Goal: Check status: Check status

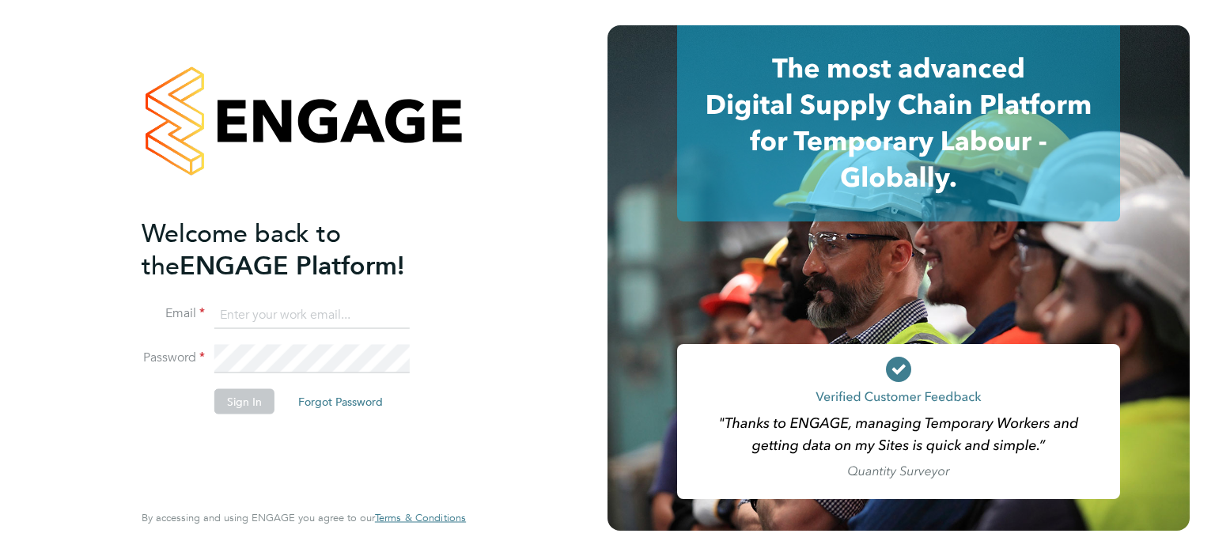
type input "[EMAIL_ADDRESS][DOMAIN_NAME]"
click at [222, 404] on button "Sign In" at bounding box center [244, 400] width 60 height 25
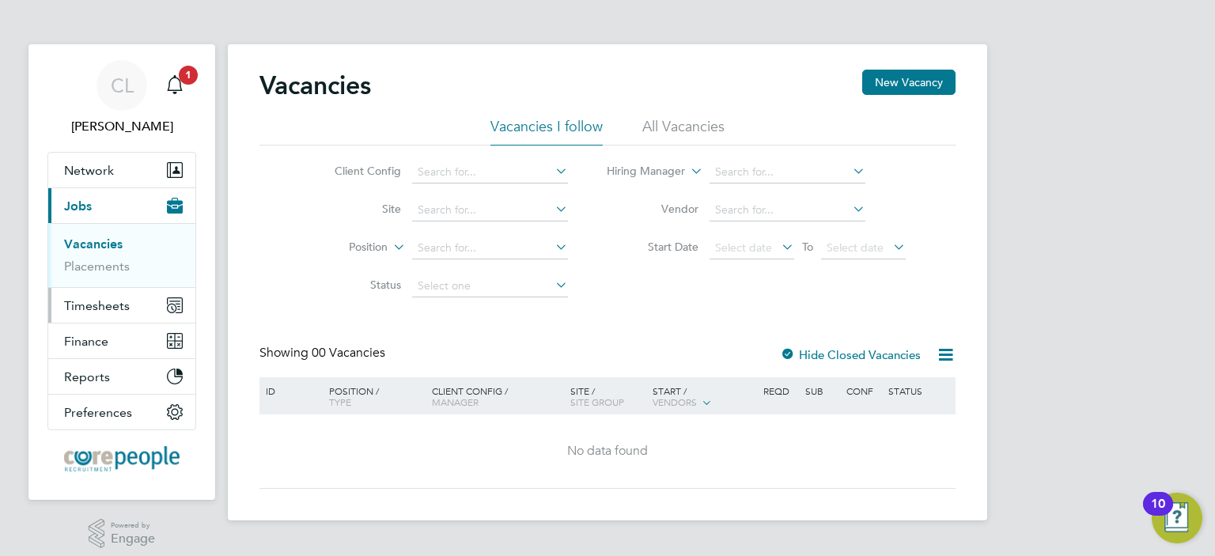
click at [98, 300] on span "Timesheets" at bounding box center [97, 305] width 66 height 15
click at [85, 278] on link "Timesheets" at bounding box center [97, 279] width 66 height 15
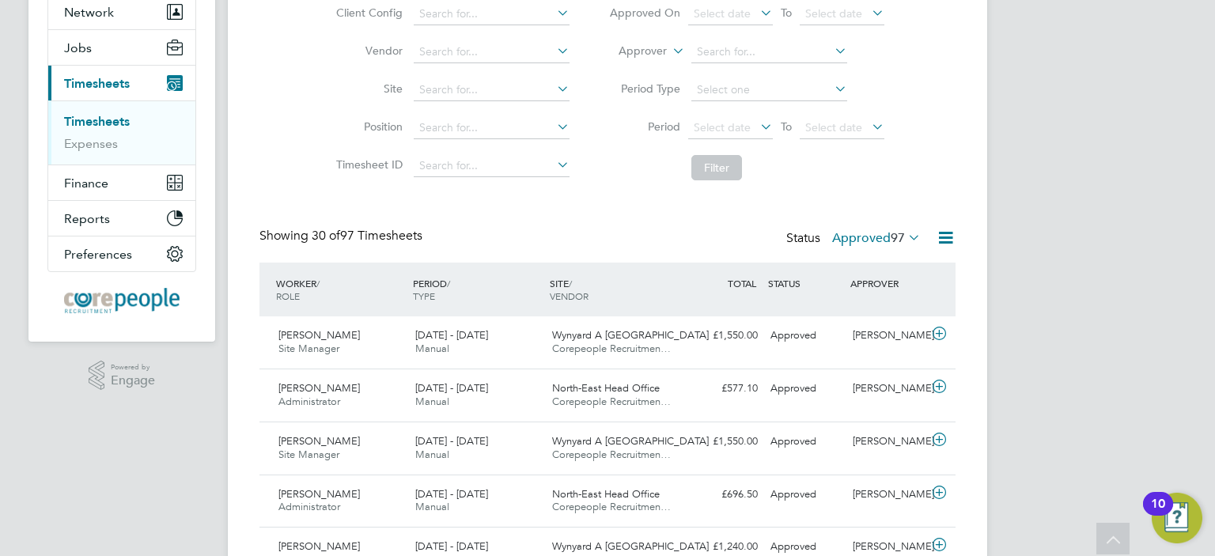
click at [905, 230] on icon at bounding box center [905, 237] width 0 height 22
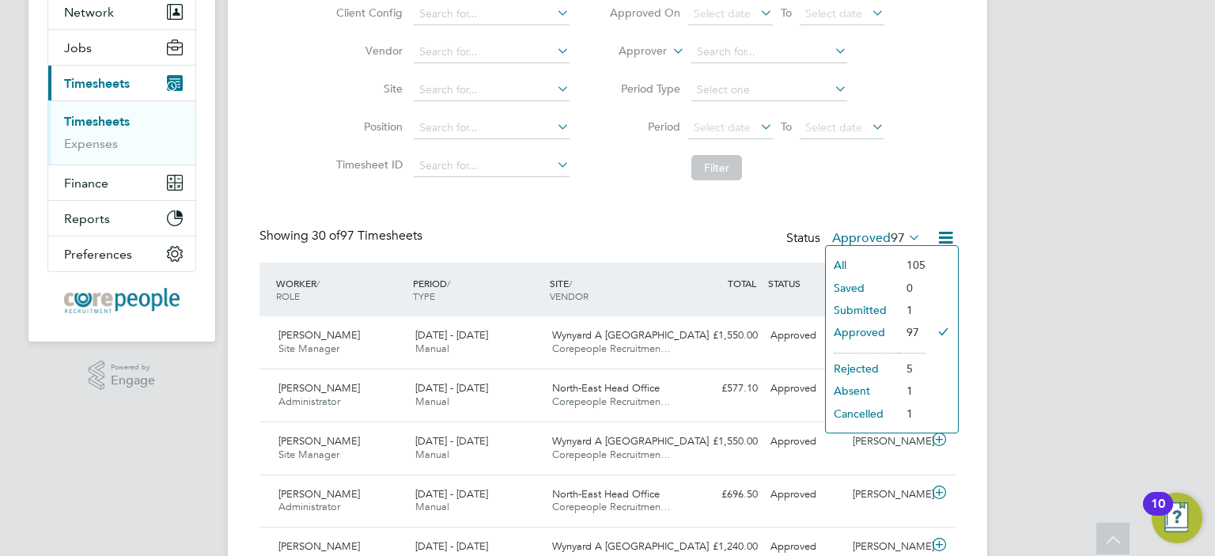
click at [867, 306] on li "Submitted" at bounding box center [862, 310] width 73 height 22
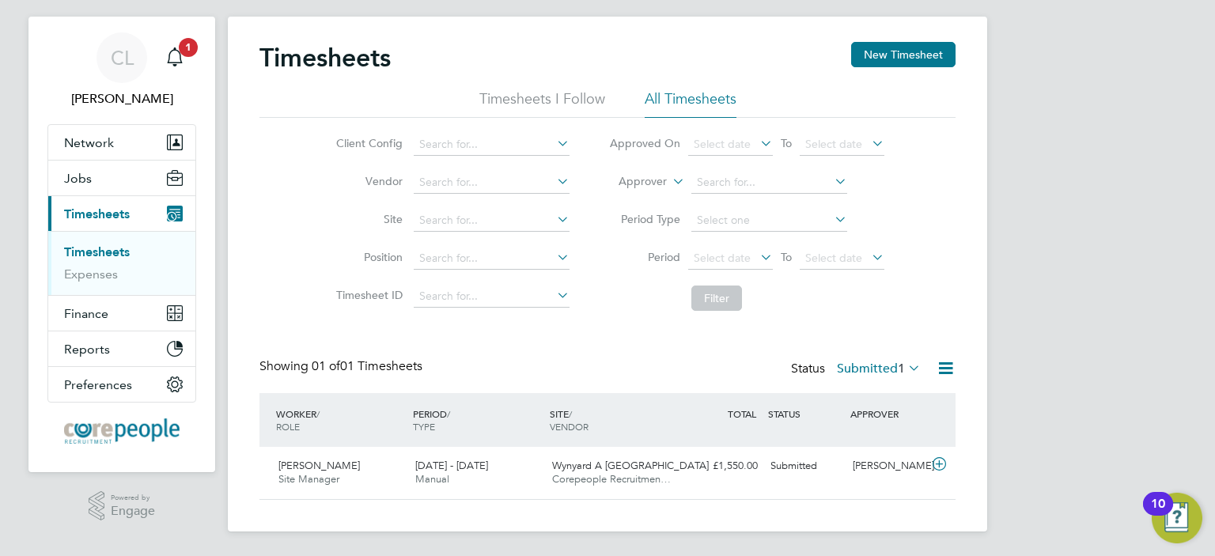
click at [905, 363] on icon at bounding box center [905, 368] width 0 height 22
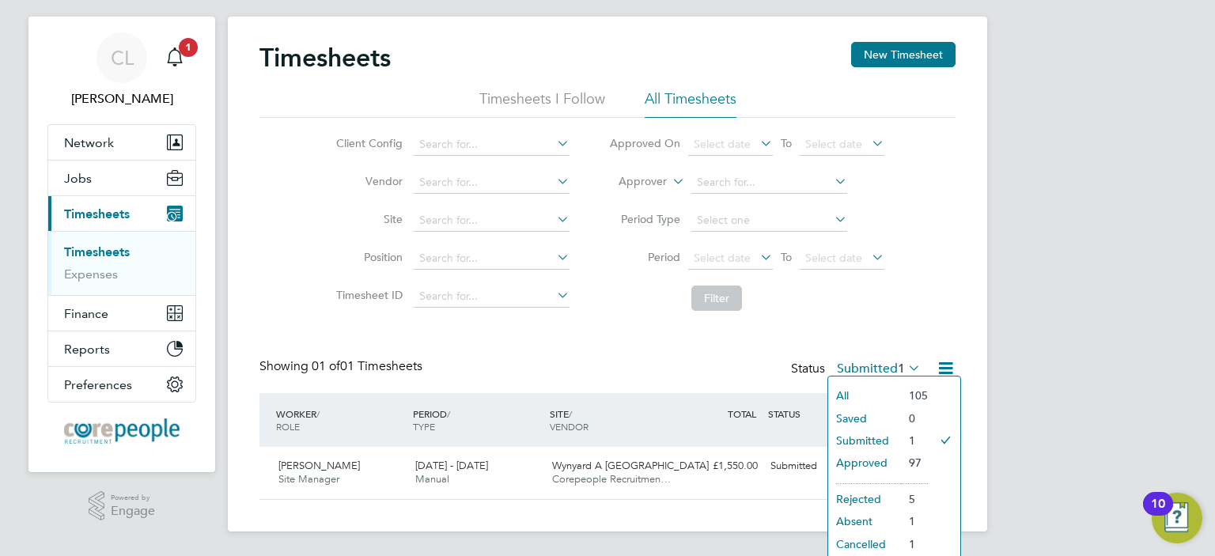
click at [855, 460] on li "Approved" at bounding box center [864, 463] width 73 height 22
